Goal: Find specific page/section: Find specific page/section

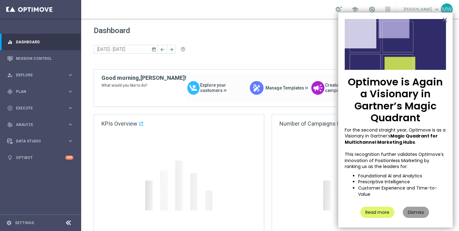
click at [411, 210] on button "Dismiss" at bounding box center [415, 212] width 26 height 11
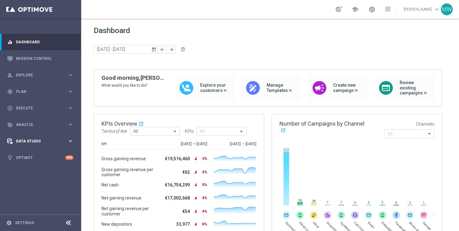
click at [33, 142] on span "Data Studio" at bounding box center [41, 141] width 51 height 4
click at [32, 126] on span "Analyze" at bounding box center [41, 125] width 51 height 4
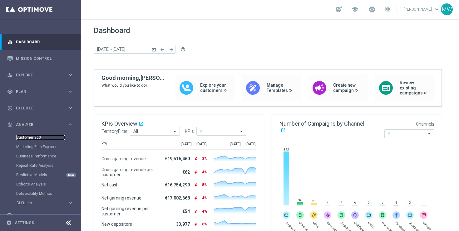
click at [30, 135] on link "Customer 360" at bounding box center [40, 137] width 49 height 5
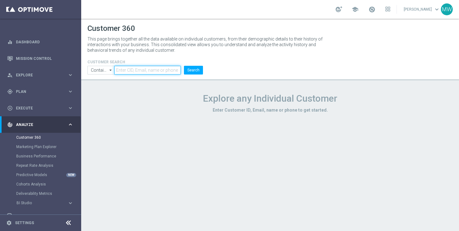
click at [141, 70] on input "text" at bounding box center [147, 70] width 66 height 9
paste input "225278596"
type input "225278596"
click at [198, 70] on button "Search" at bounding box center [193, 70] width 19 height 9
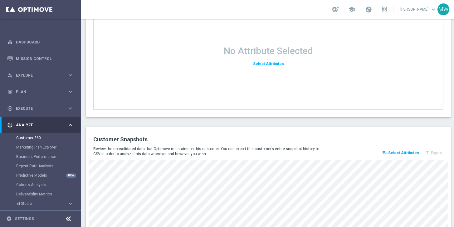
scroll to position [832, 0]
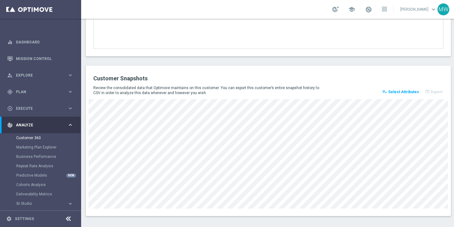
click at [399, 92] on span "Select Attributes" at bounding box center [403, 92] width 31 height 4
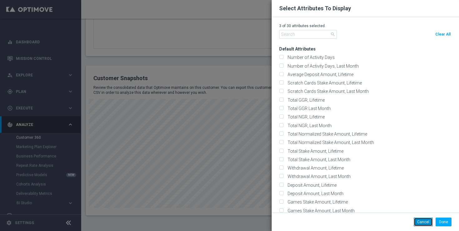
click at [421, 221] on button "Cancel" at bounding box center [422, 222] width 19 height 9
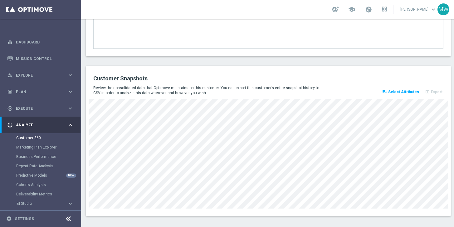
scroll to position [5, 0]
